Goal: Information Seeking & Learning: Learn about a topic

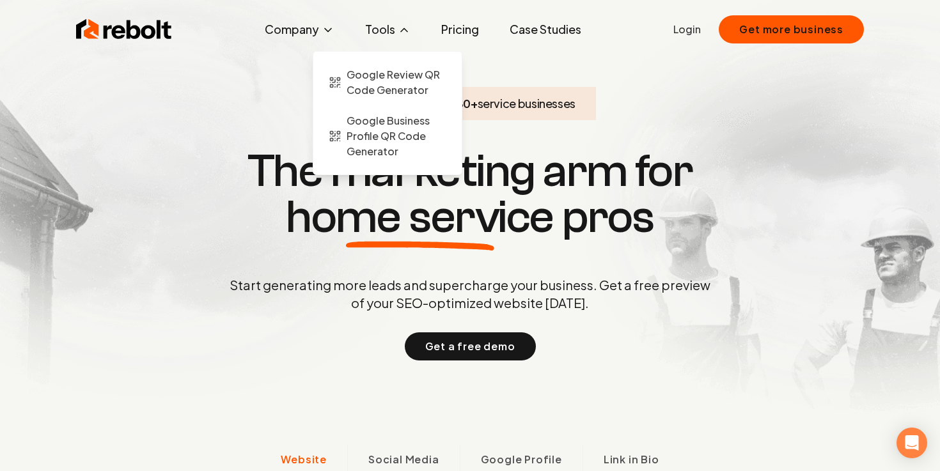
click at [403, 33] on icon at bounding box center [404, 30] width 13 height 13
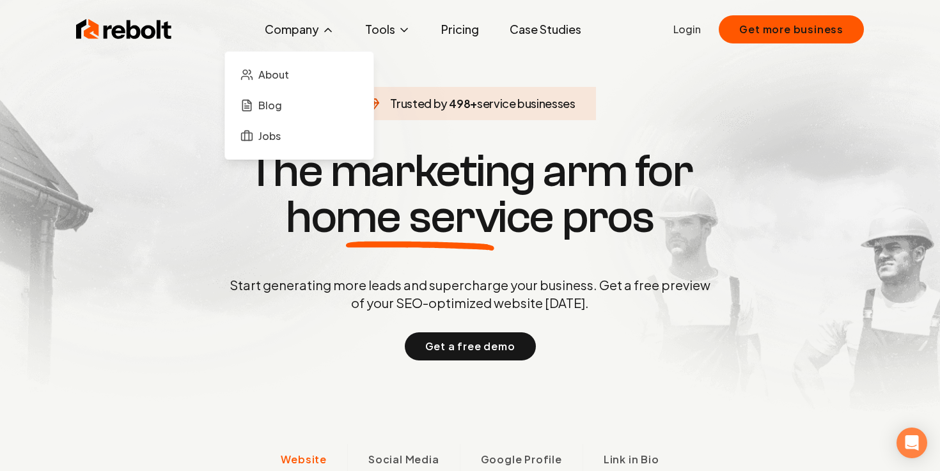
click at [328, 29] on icon at bounding box center [328, 30] width 6 height 3
click at [279, 74] on span "About" at bounding box center [273, 74] width 31 height 15
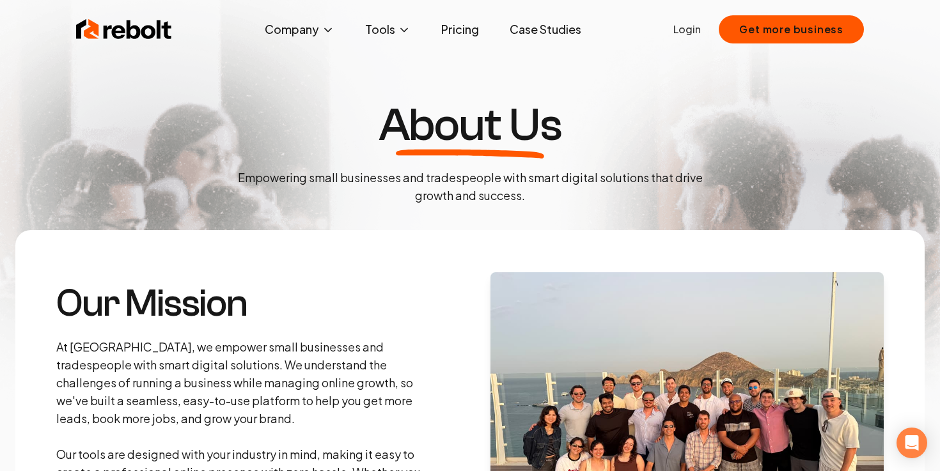
click at [295, 42] on div "Rebolt Company About Blog Jobs Tools Google Review QR Code Generator Google Bus…" at bounding box center [470, 29] width 818 height 38
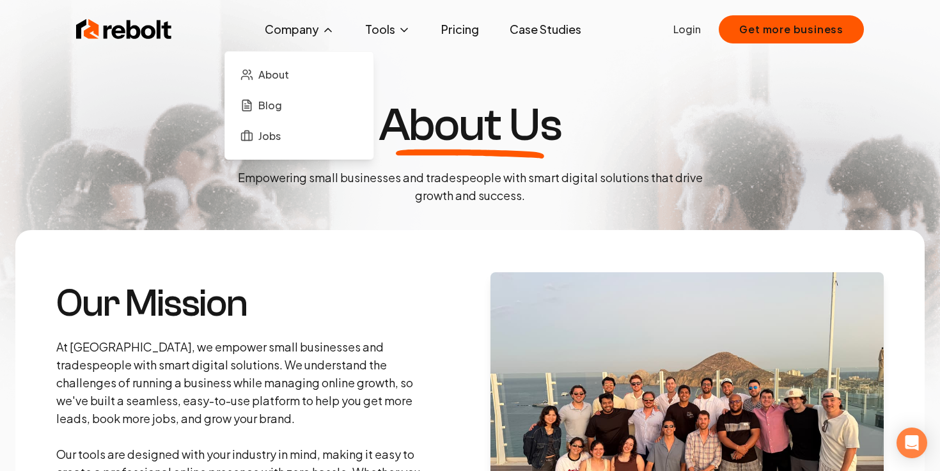
click at [299, 33] on button "Company" at bounding box center [299, 30] width 90 height 26
click at [287, 97] on link "Blog" at bounding box center [299, 106] width 128 height 26
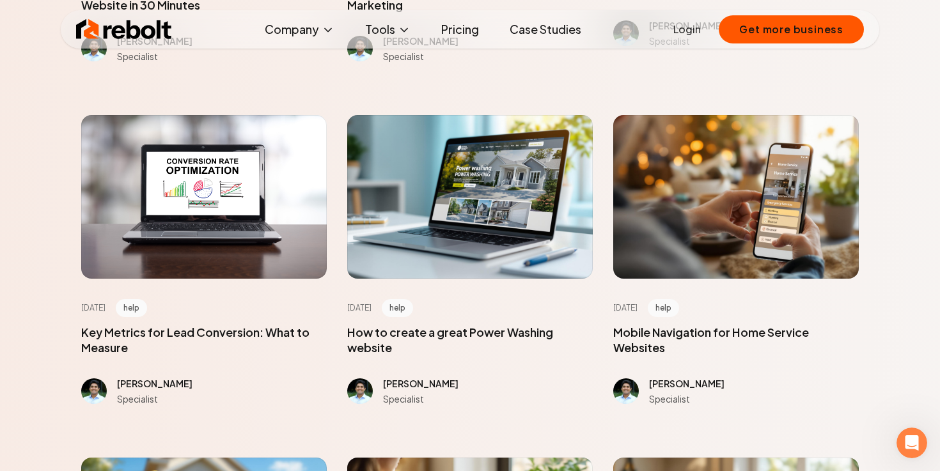
scroll to position [1364, 0]
